Goal: Information Seeking & Learning: Learn about a topic

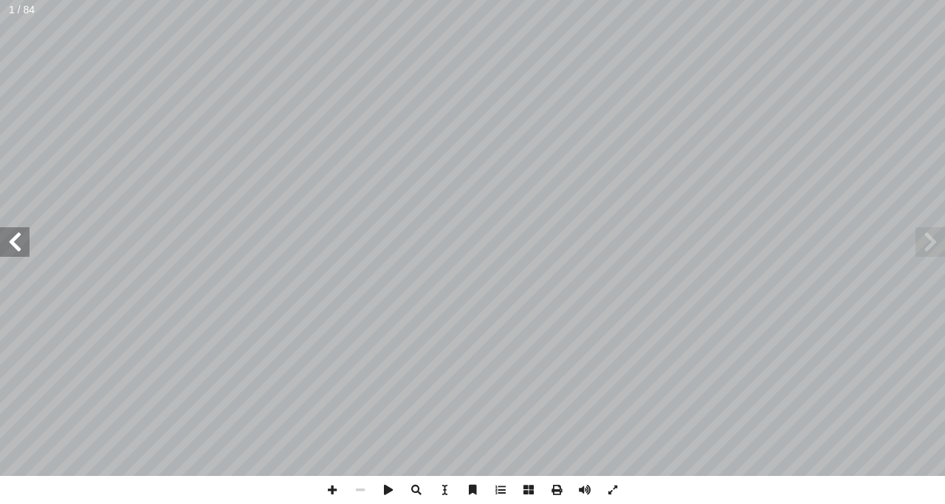
click at [26, 228] on span at bounding box center [15, 242] width 30 height 30
click at [0, 235] on span at bounding box center [15, 242] width 30 height 30
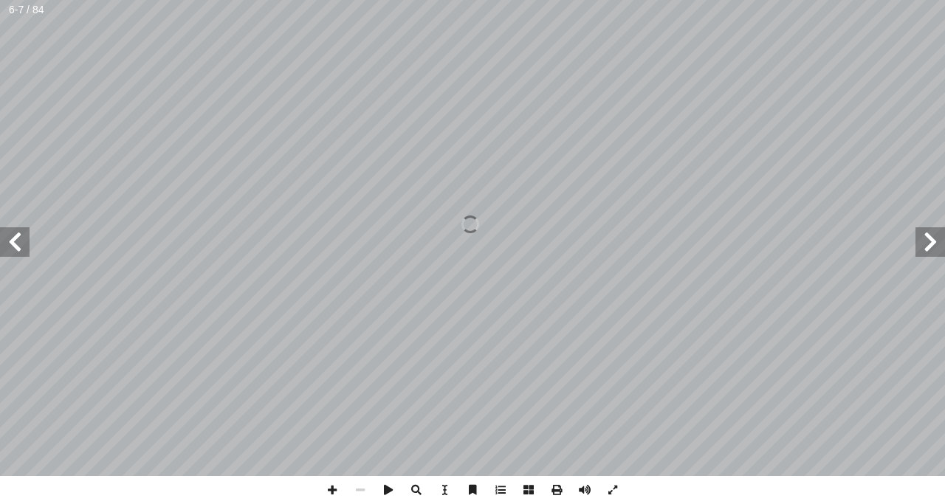
click at [0, 235] on span at bounding box center [15, 242] width 30 height 30
click at [1, 229] on span at bounding box center [15, 242] width 30 height 30
click at [0, 251] on span at bounding box center [15, 242] width 30 height 30
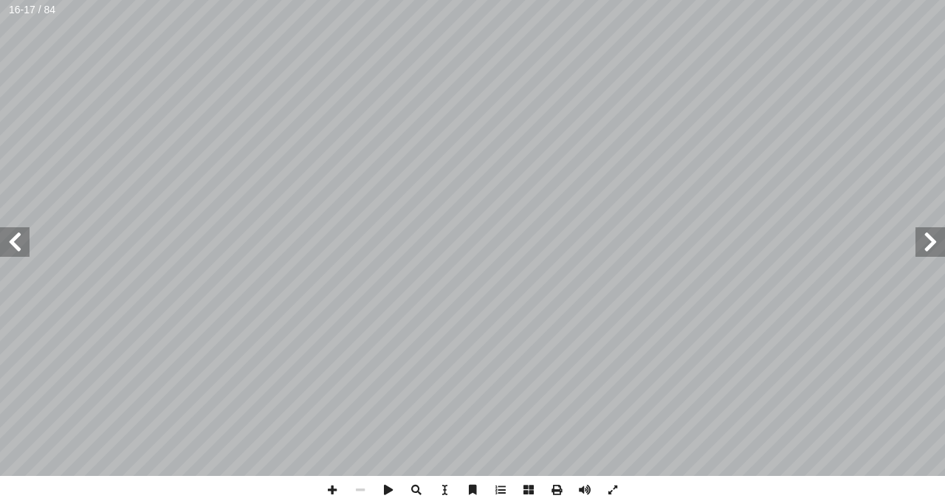
click at [0, 251] on span at bounding box center [15, 242] width 30 height 30
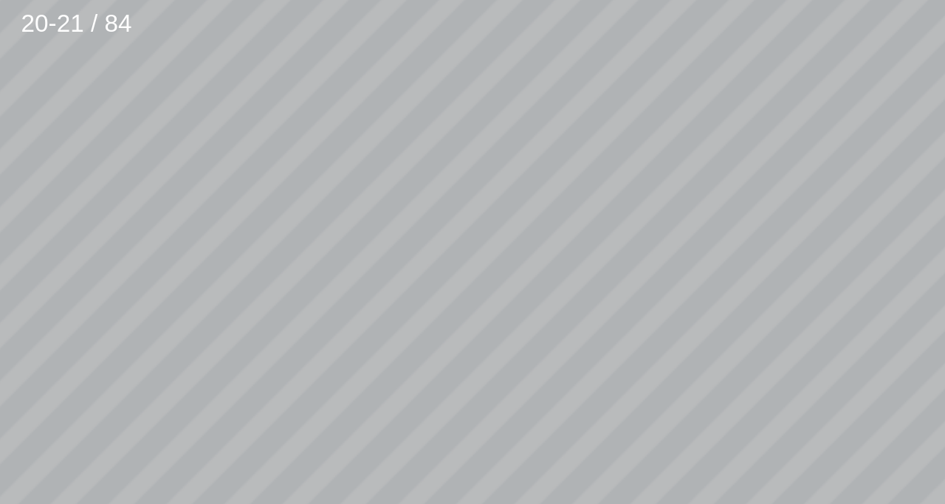
scroll to position [70, -118]
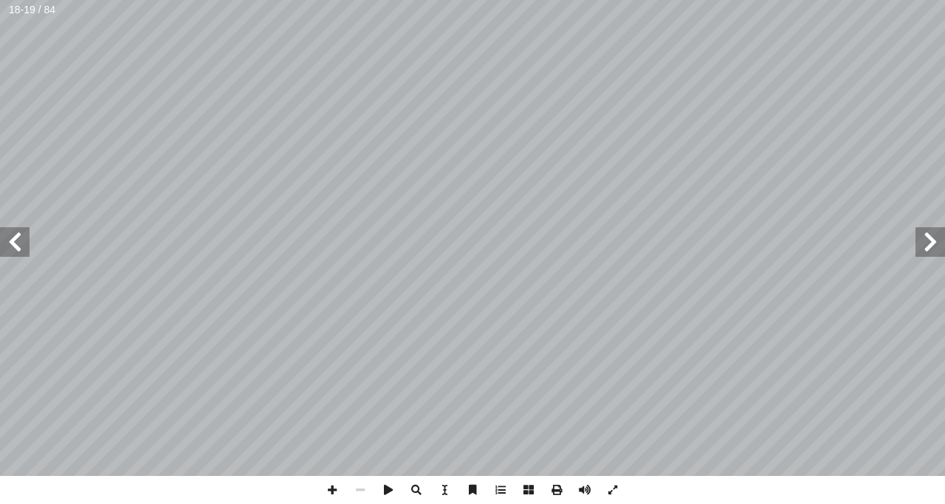
click at [16, 247] on span at bounding box center [15, 242] width 30 height 30
click at [927, 240] on span at bounding box center [930, 242] width 30 height 30
click at [941, 243] on span at bounding box center [930, 242] width 30 height 30
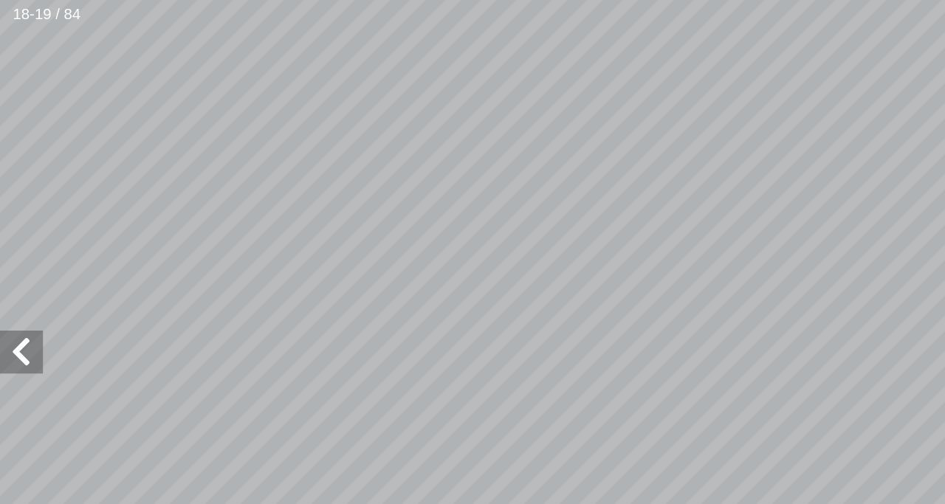
scroll to position [101, -292]
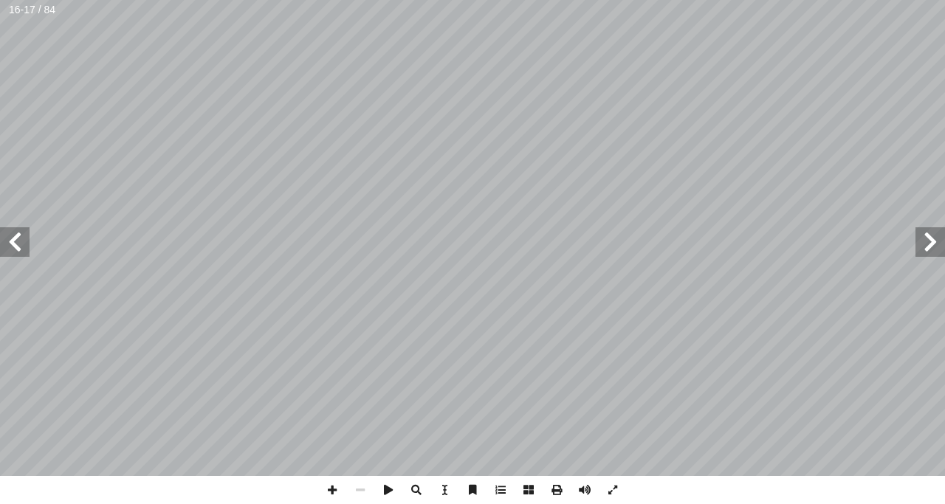
click at [4, 238] on span at bounding box center [15, 242] width 30 height 30
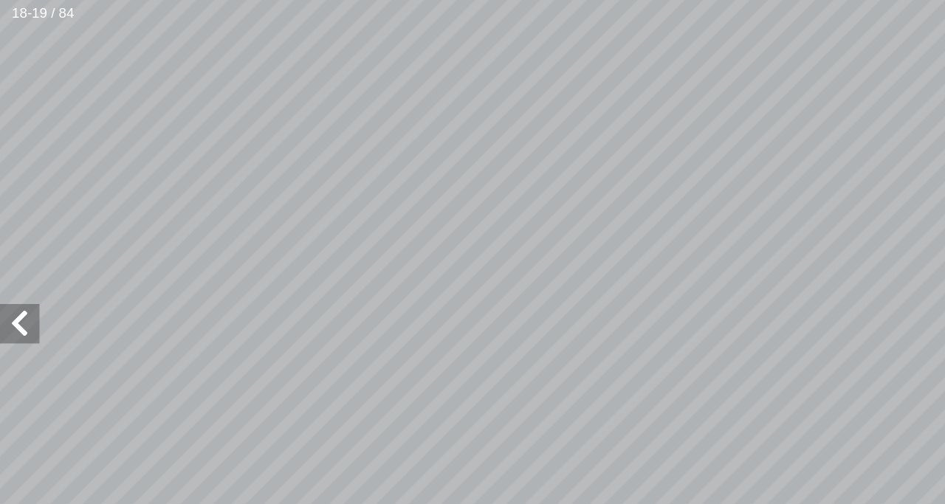
scroll to position [61, -157]
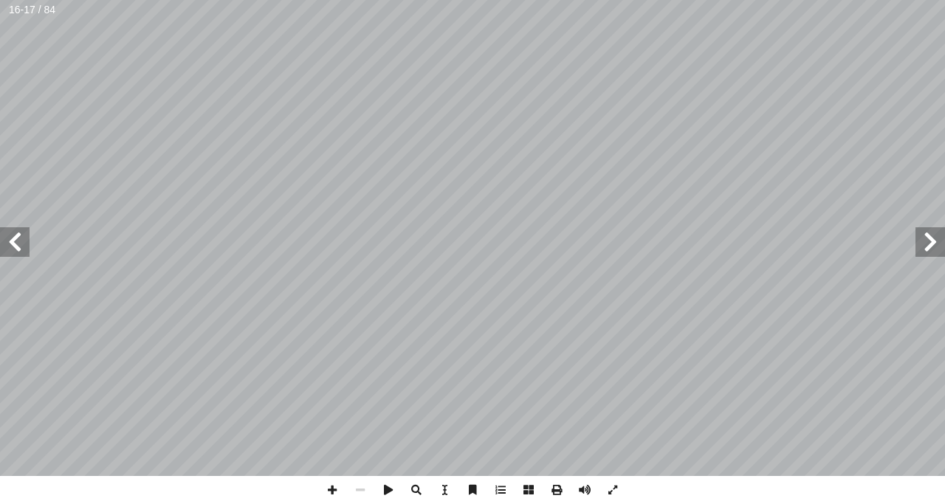
click at [21, 235] on span at bounding box center [15, 242] width 30 height 30
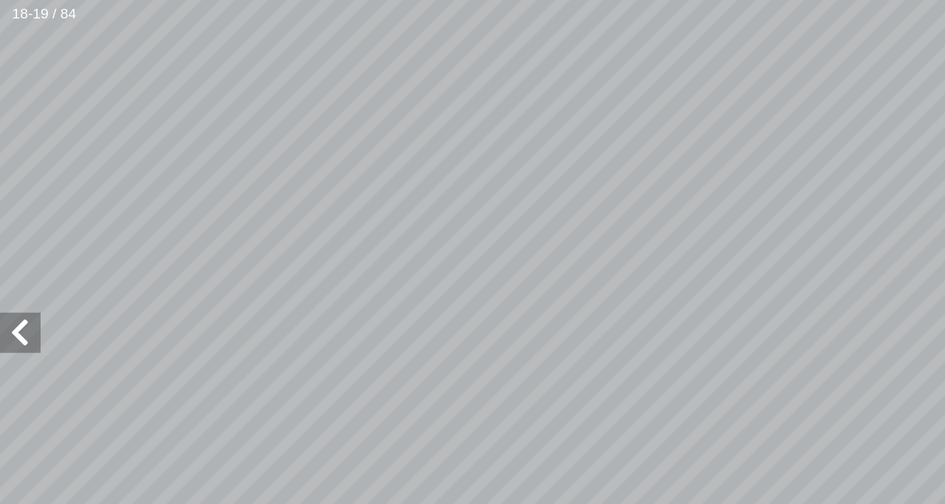
scroll to position [52, -169]
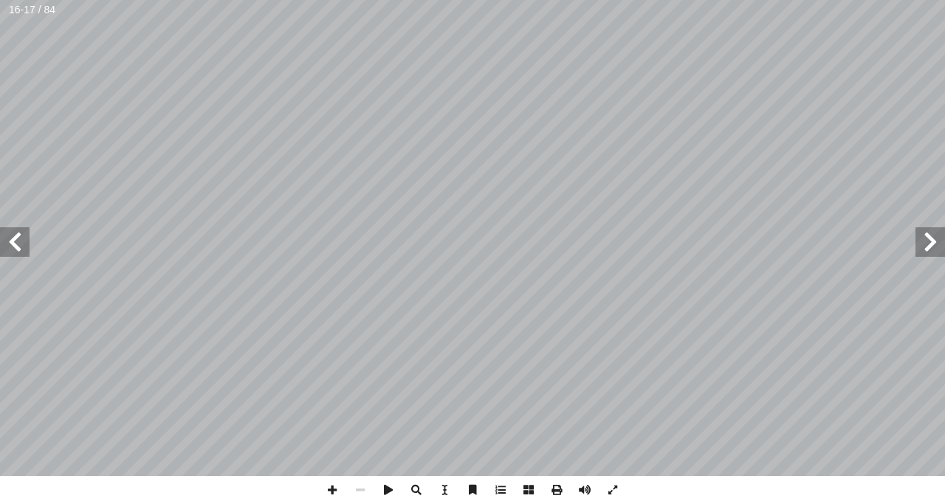
click at [12, 241] on span at bounding box center [15, 242] width 30 height 30
click at [0, 413] on div "1 ٤ : ُ جيب أ ا ِ ة َ بار ِ الع ِ ب ِ جان ِ ) ب ( َ ة َ شار ِ إ ا َ و ، ِ ة َ ح…" at bounding box center [472, 238] width 945 height 476
click at [16, 235] on span at bounding box center [15, 242] width 30 height 30
click at [932, 236] on span at bounding box center [930, 242] width 30 height 30
click at [13, 232] on span at bounding box center [15, 242] width 30 height 30
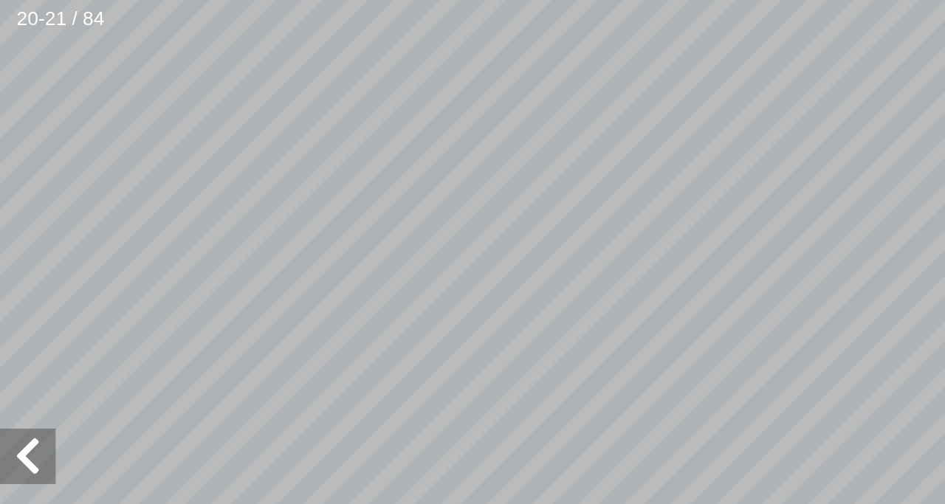
scroll to position [50, -100]
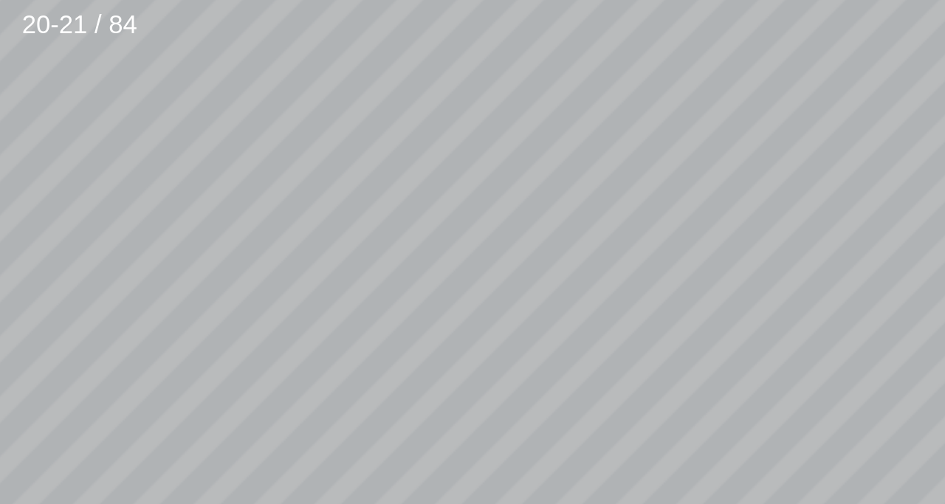
click at [763, 134] on html "الصفحة الرئيسية الصف الأول الصف الثاني الصف الثالث الصف الرابع الصف الخامس الصف…" at bounding box center [472, 67] width 945 height 134
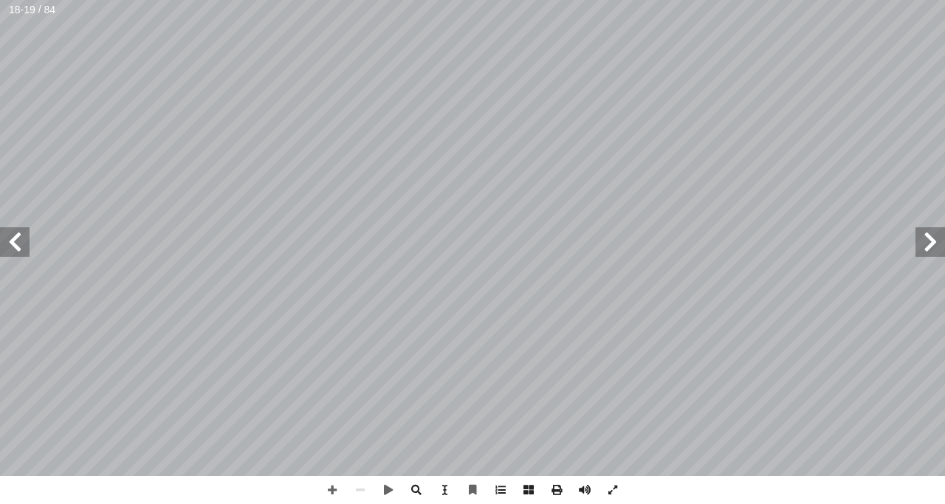
click at [22, 247] on span at bounding box center [15, 242] width 30 height 30
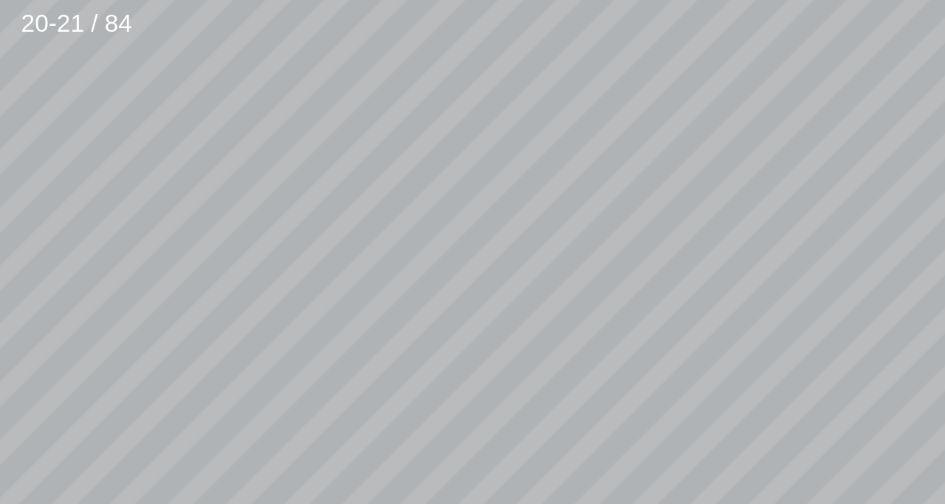
scroll to position [173, -148]
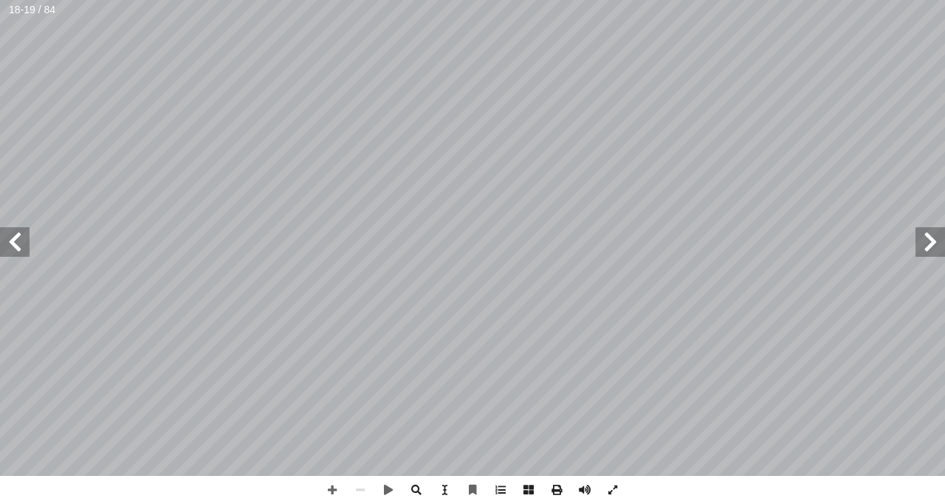
click at [21, 238] on span at bounding box center [15, 242] width 30 height 30
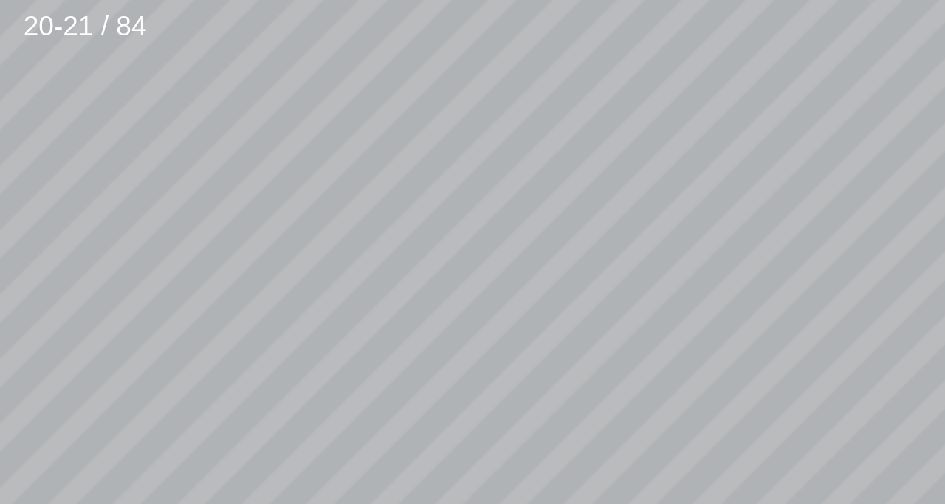
scroll to position [309, -427]
